Goal: Transaction & Acquisition: Purchase product/service

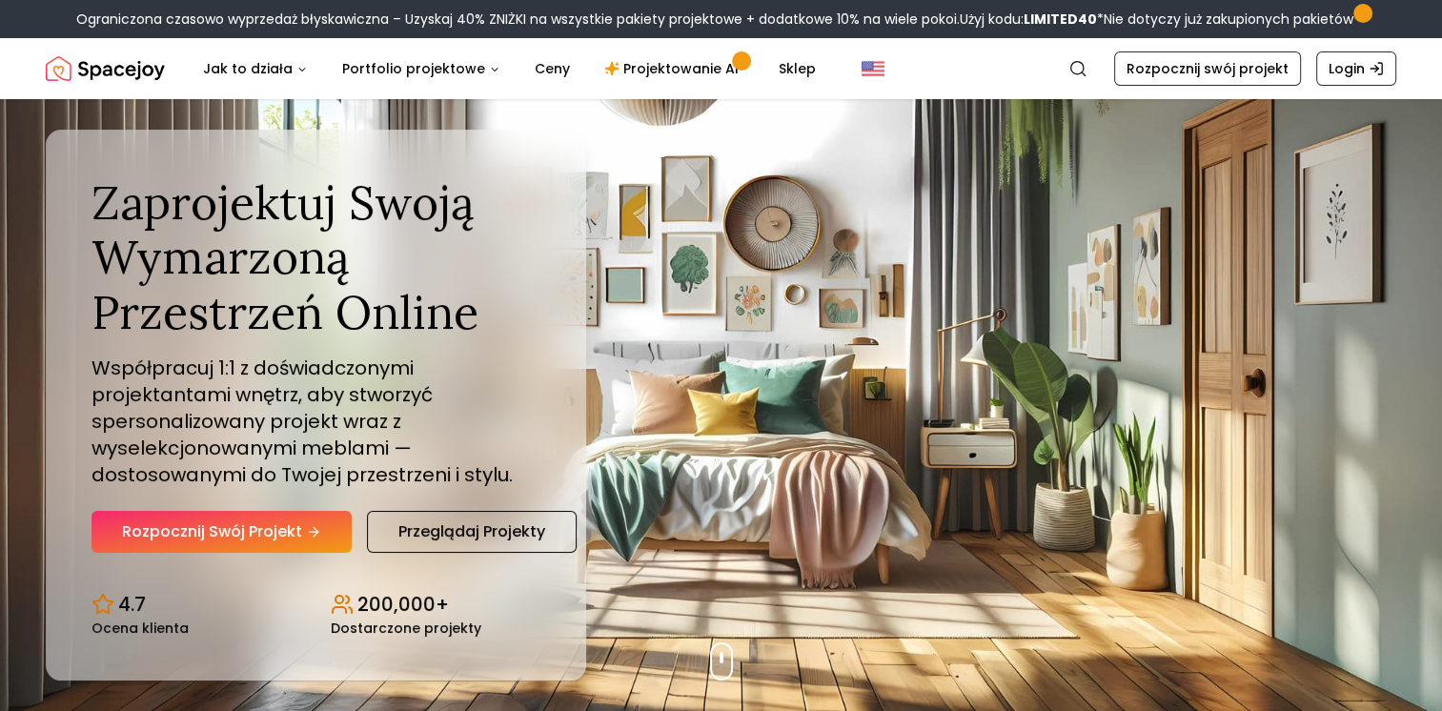
click at [235, 535] on font "Rozpocznij swój projekt" at bounding box center [212, 531] width 180 height 23
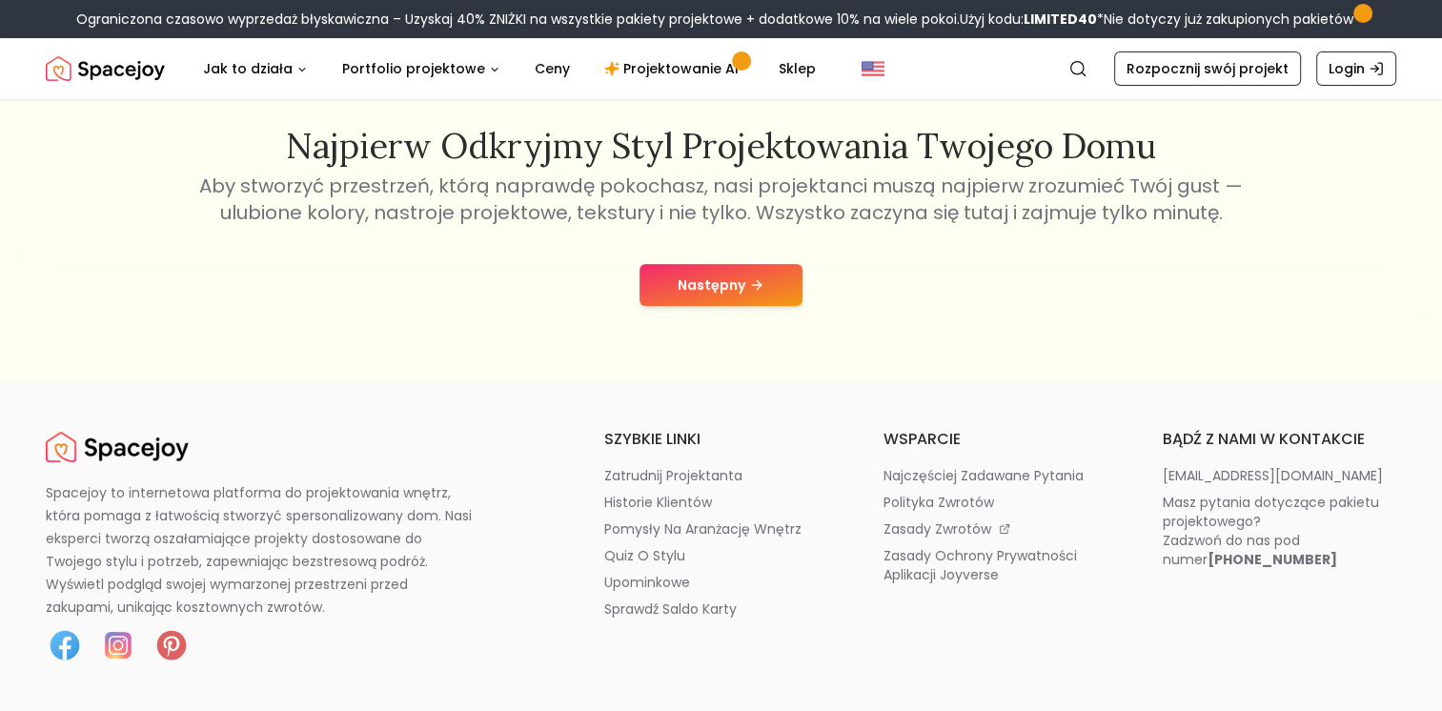
scroll to position [330, 0]
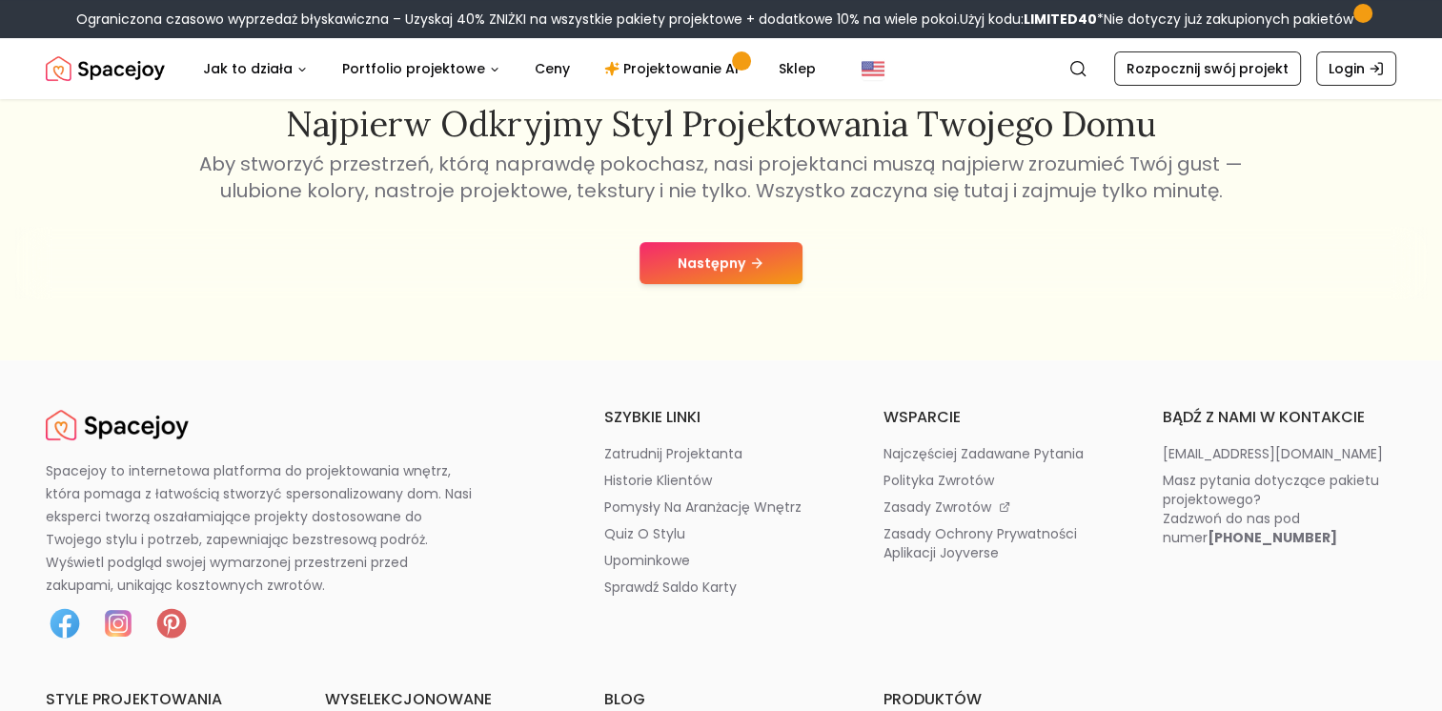
click at [700, 261] on font "Następny" at bounding box center [712, 263] width 68 height 19
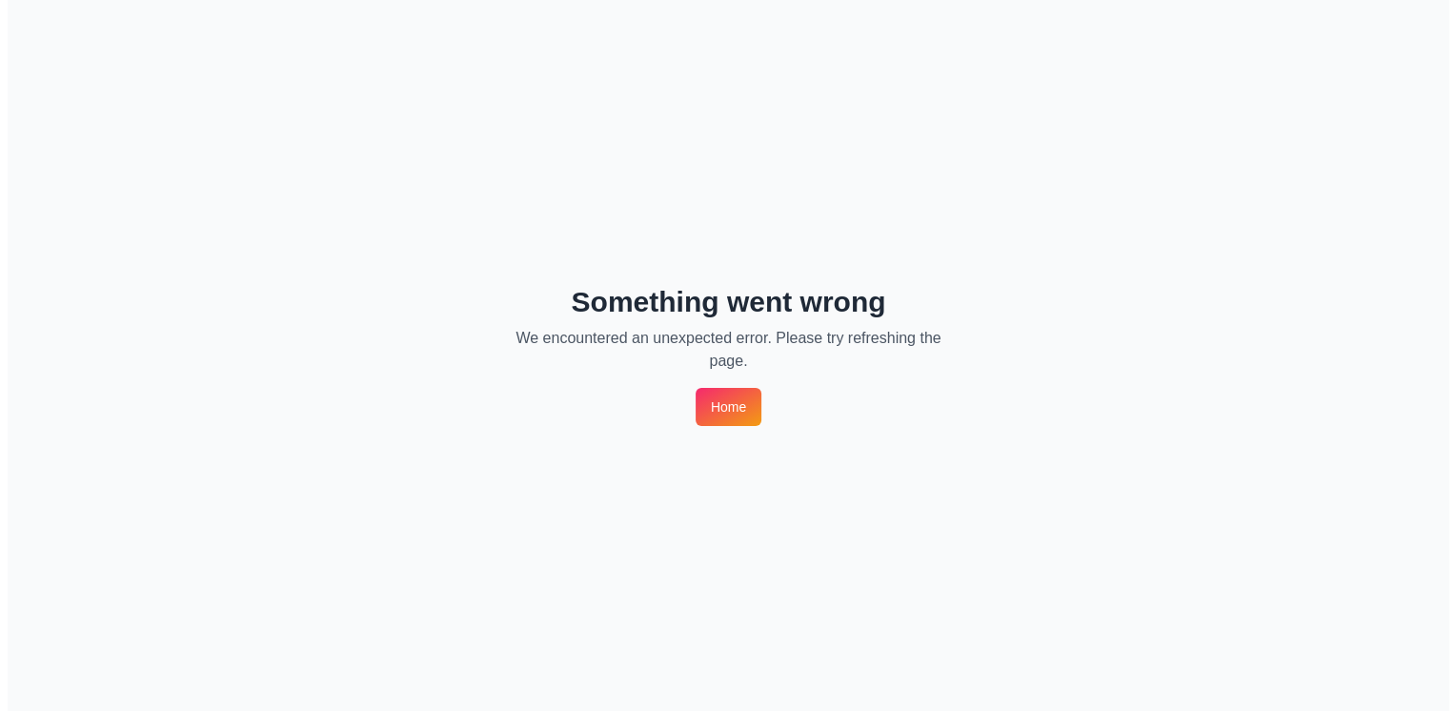
scroll to position [0, 0]
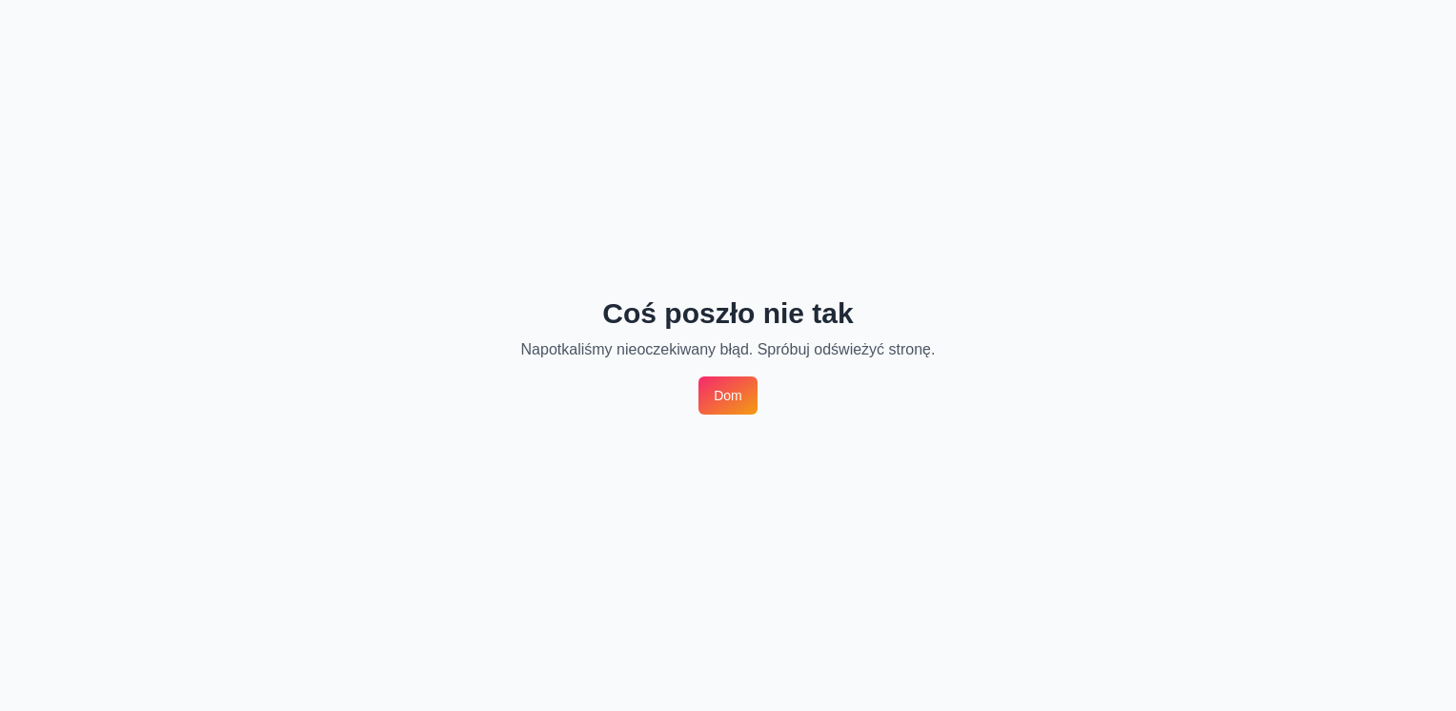
click at [742, 394] on link "Dom" at bounding box center [728, 395] width 59 height 38
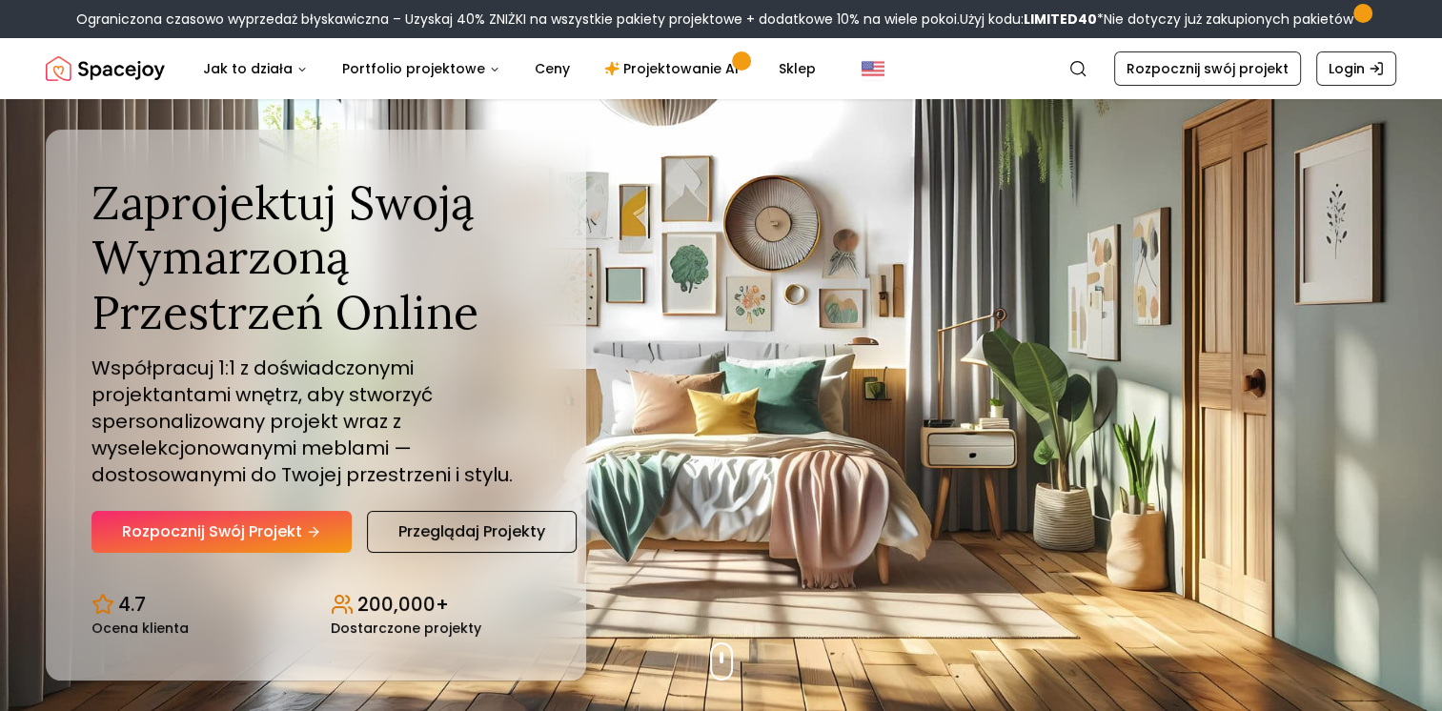
click at [292, 485] on p "Współpracuj 1:1 z doświadczonymi projektantami wnętrz, aby stworzyć spersonaliz…" at bounding box center [315, 421] width 449 height 133
click at [274, 543] on font "Rozpocznij swój projekt" at bounding box center [212, 531] width 180 height 23
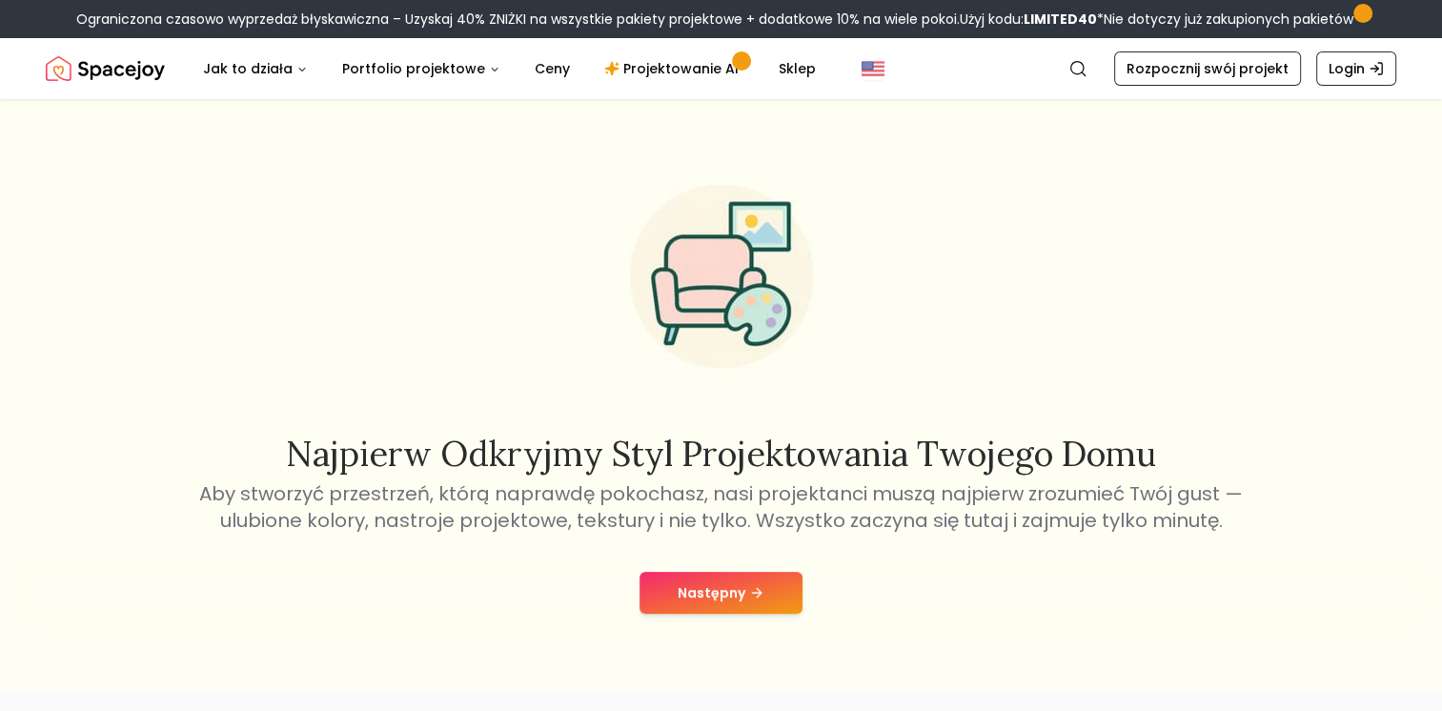
click at [690, 597] on font "Następny" at bounding box center [712, 592] width 68 height 19
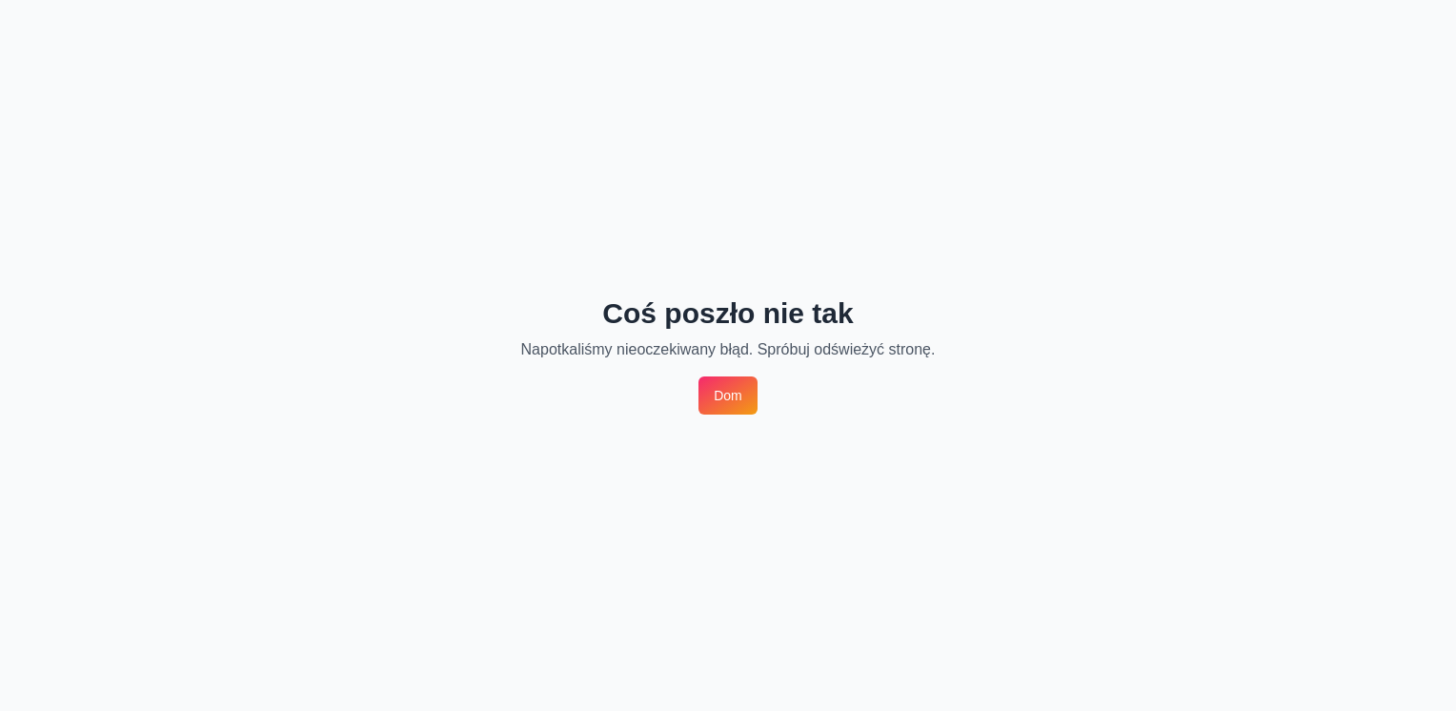
click at [723, 393] on link "Dom" at bounding box center [728, 395] width 59 height 38
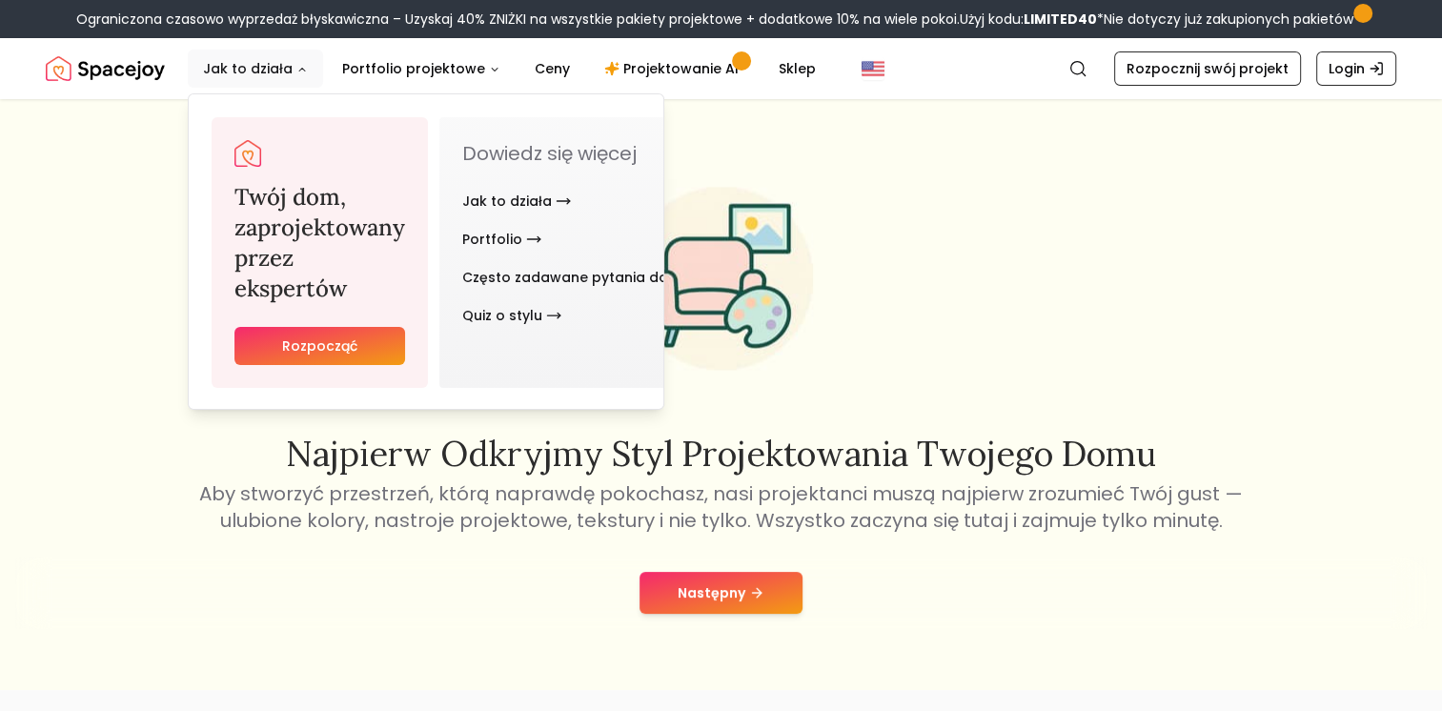
click at [285, 73] on font "Jak to działa" at bounding box center [248, 68] width 90 height 19
click at [529, 200] on font "Jak to działa" at bounding box center [507, 201] width 90 height 19
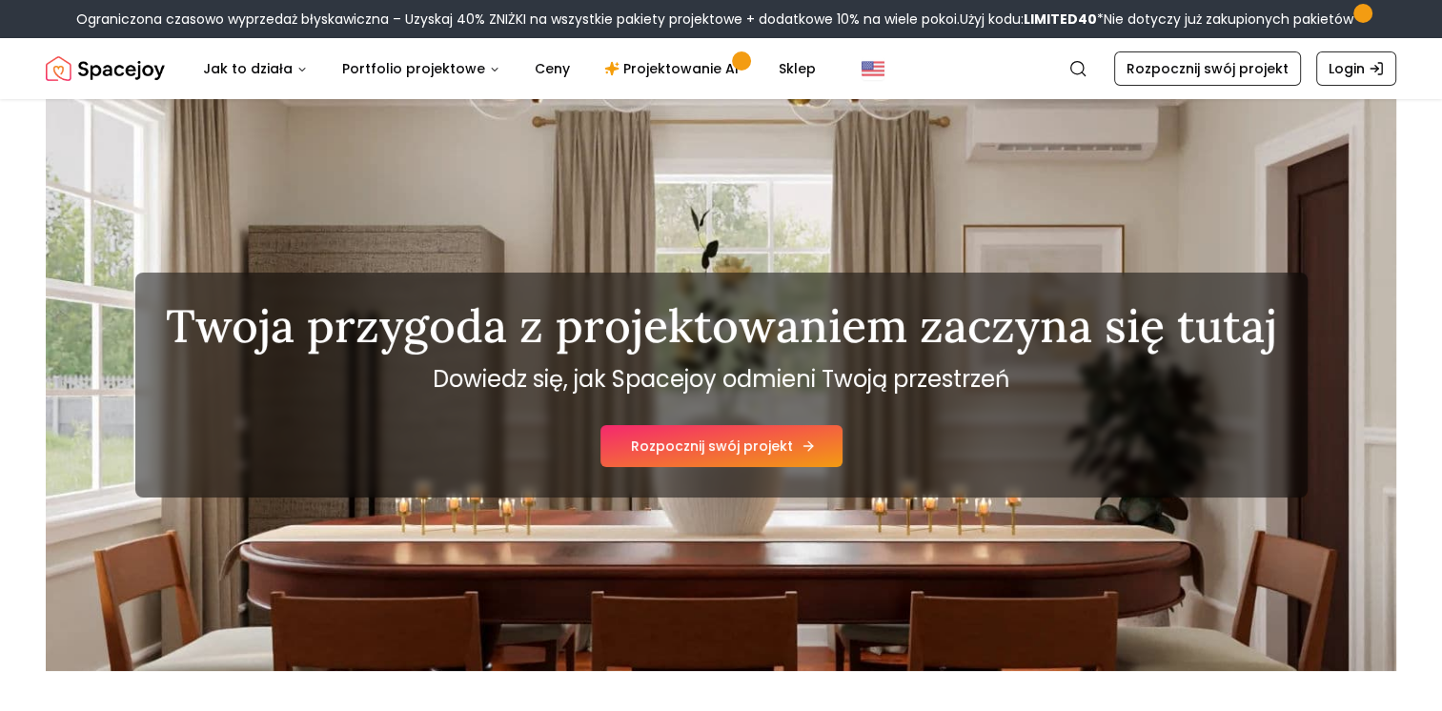
click at [724, 452] on font "Rozpocznij swój projekt" at bounding box center [712, 446] width 162 height 19
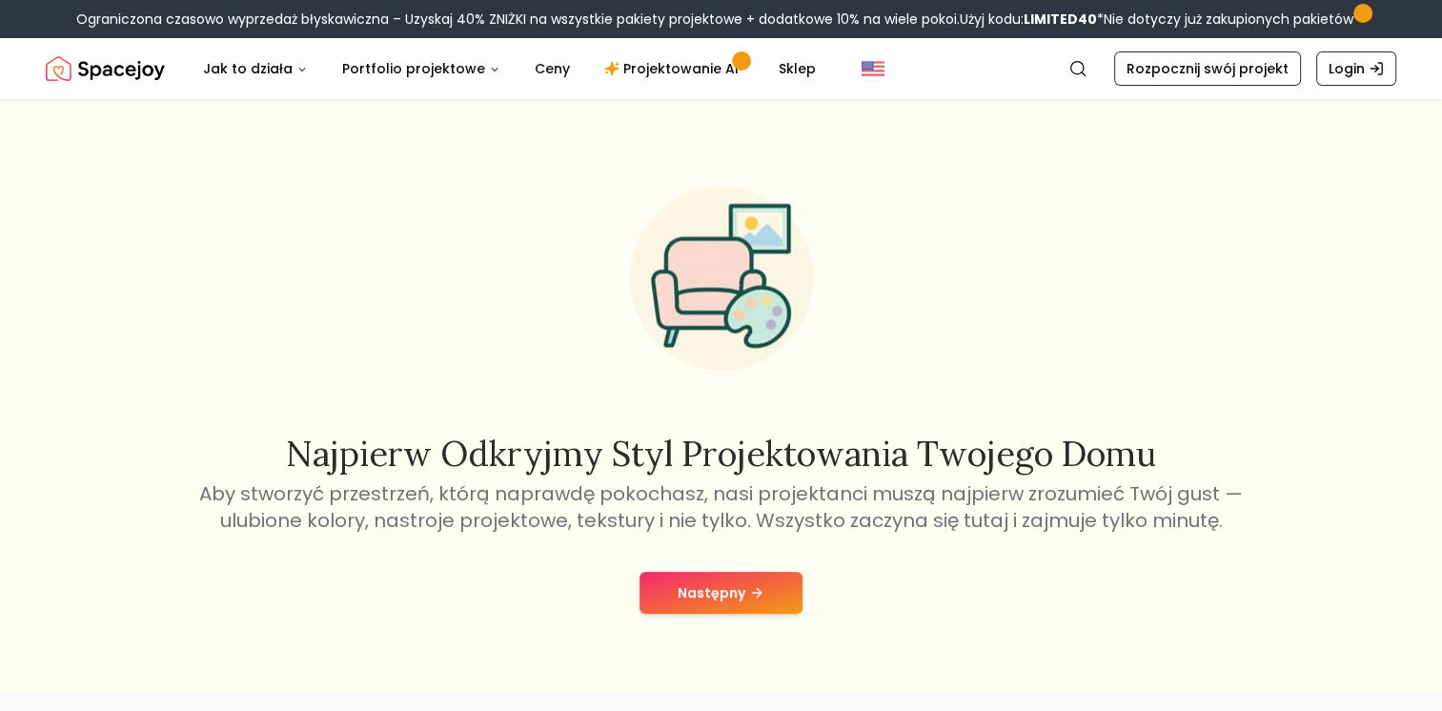
click at [737, 585] on font "Następny" at bounding box center [712, 592] width 68 height 19
